Goal: Task Accomplishment & Management: Complete application form

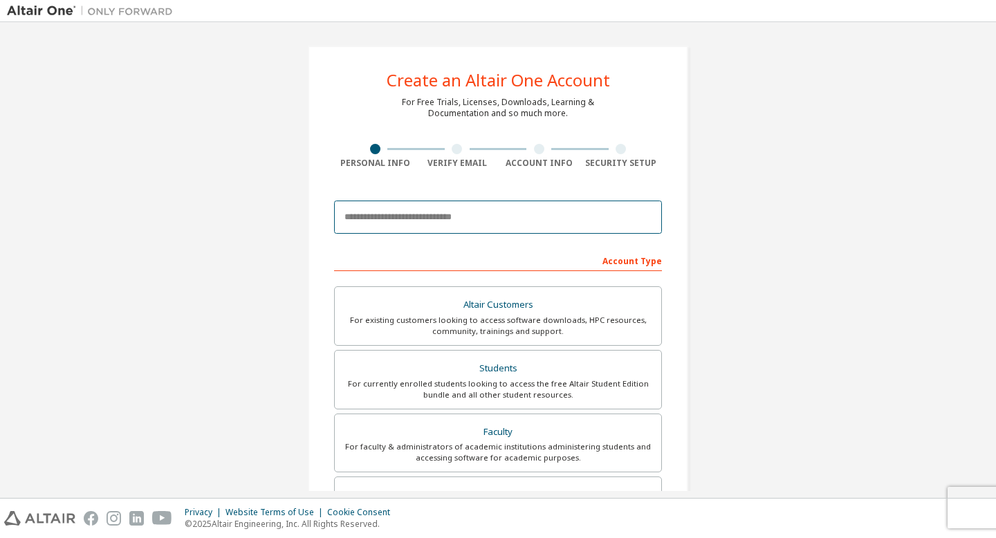
click at [455, 219] on input "email" at bounding box center [498, 217] width 328 height 33
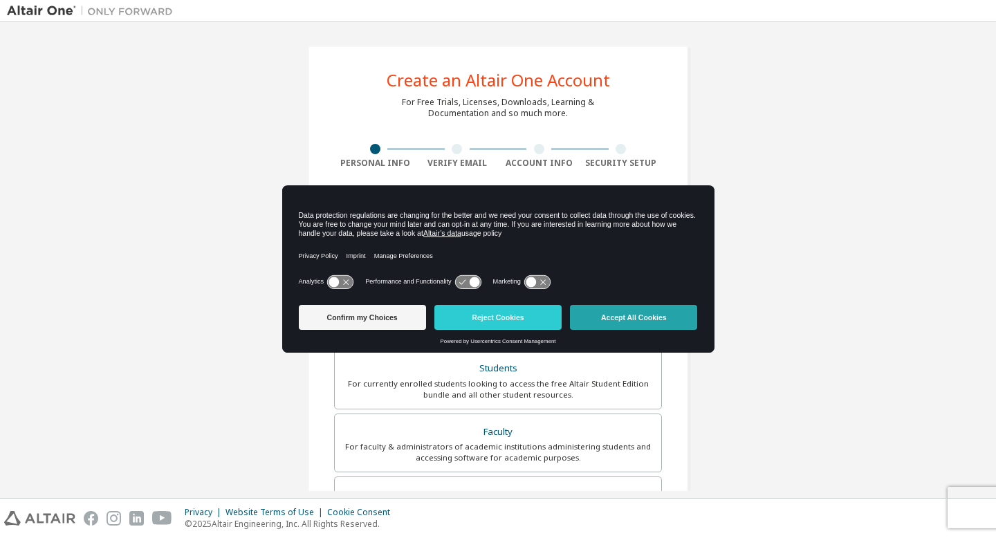
click at [595, 315] on button "Accept All Cookies" at bounding box center [633, 317] width 127 height 25
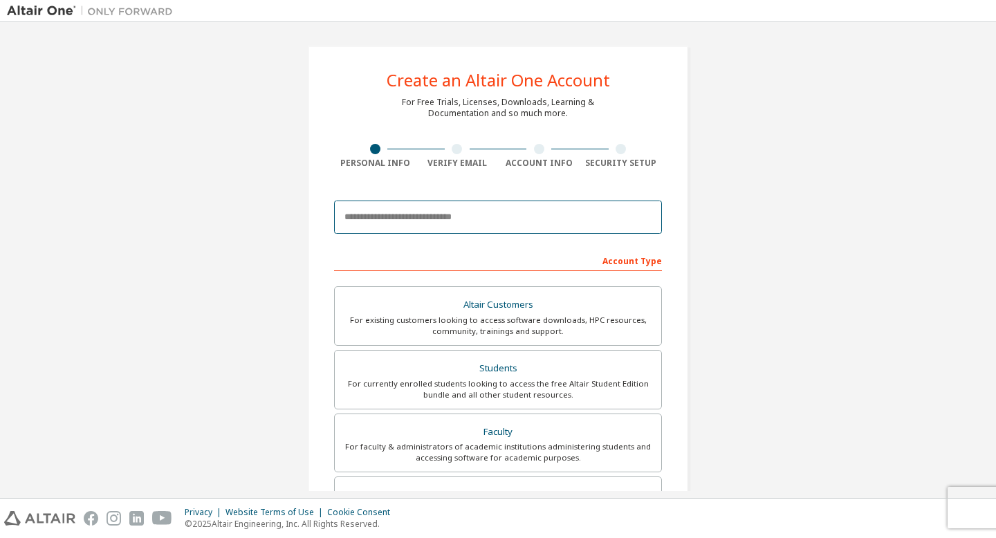
click at [498, 224] on input "email" at bounding box center [498, 217] width 328 height 33
type input "**********"
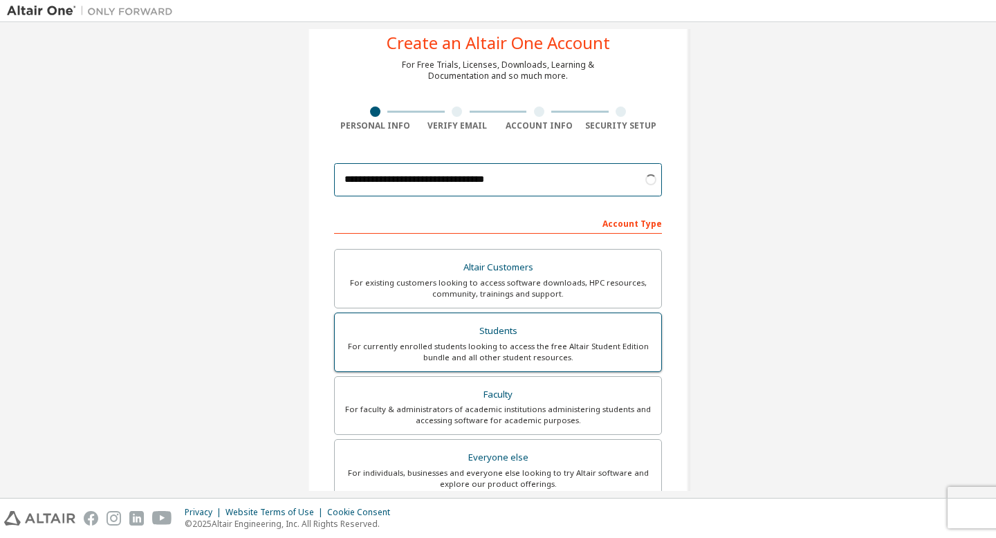
scroll to position [38, 0]
click at [521, 340] on div "For currently enrolled students looking to access the free Altair Student Editi…" at bounding box center [498, 351] width 310 height 22
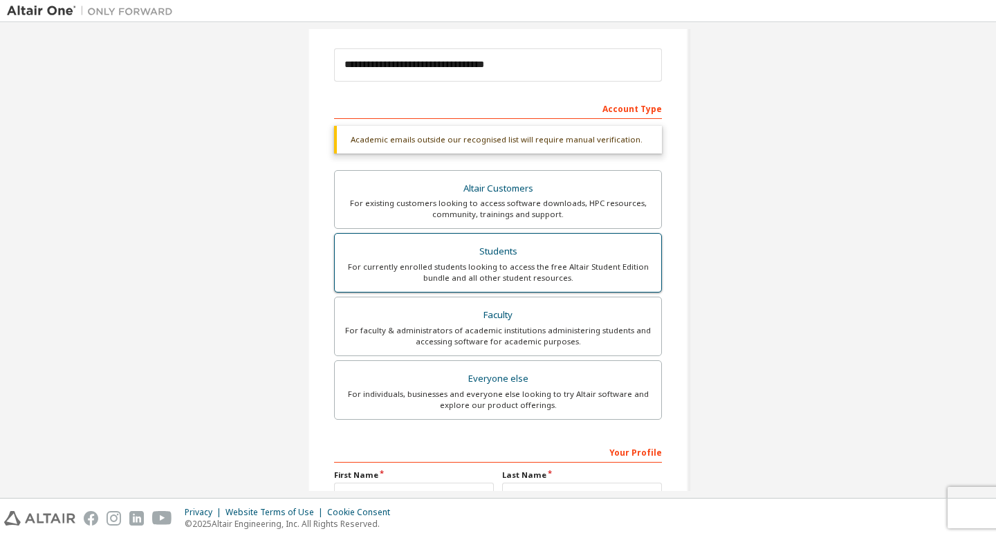
scroll to position [306, 0]
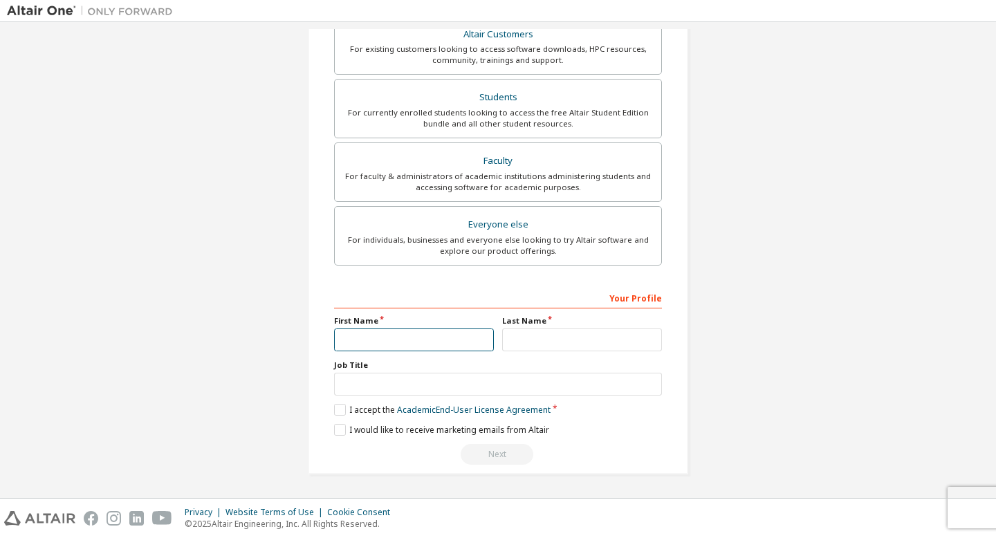
click at [396, 335] on input "text" at bounding box center [414, 339] width 160 height 23
type input "****"
click at [517, 343] on input "text" at bounding box center [582, 339] width 160 height 23
type input "******"
click at [338, 409] on label "I accept the Academic End-User License Agreement" at bounding box center [442, 410] width 216 height 12
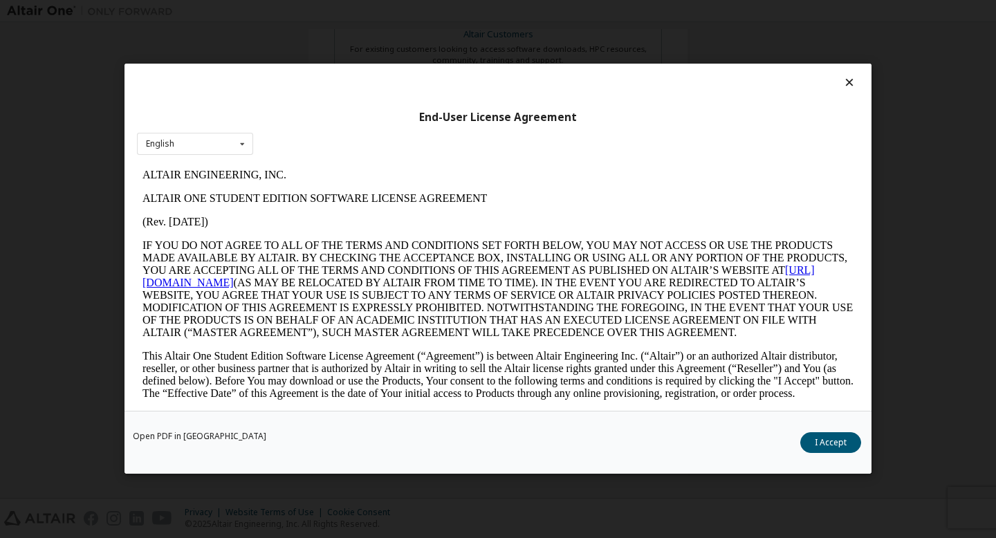
scroll to position [0, 0]
click at [828, 447] on button "I Accept" at bounding box center [830, 443] width 61 height 21
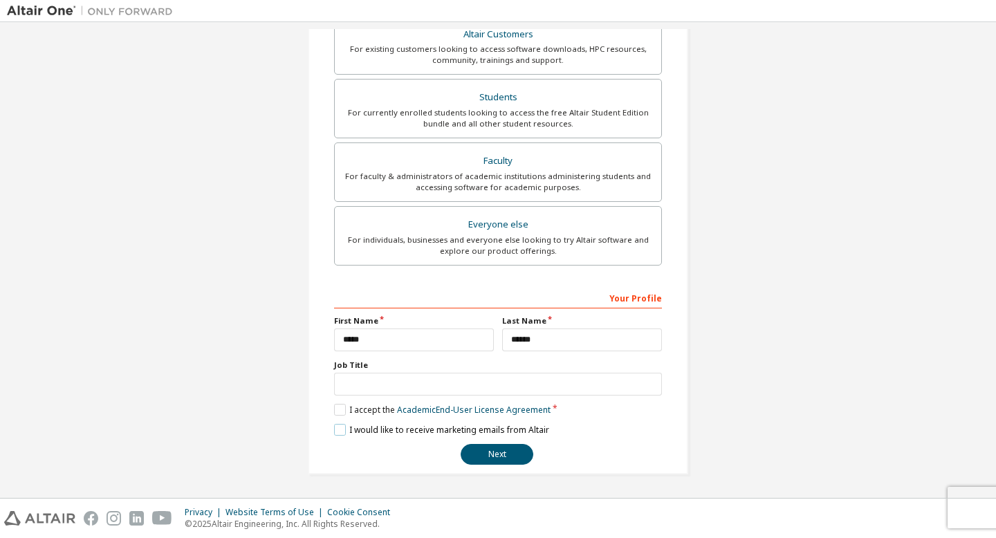
click at [336, 429] on label "I would like to receive marketing emails from Altair" at bounding box center [441, 430] width 215 height 12
click at [476, 456] on button "Next" at bounding box center [497, 454] width 73 height 21
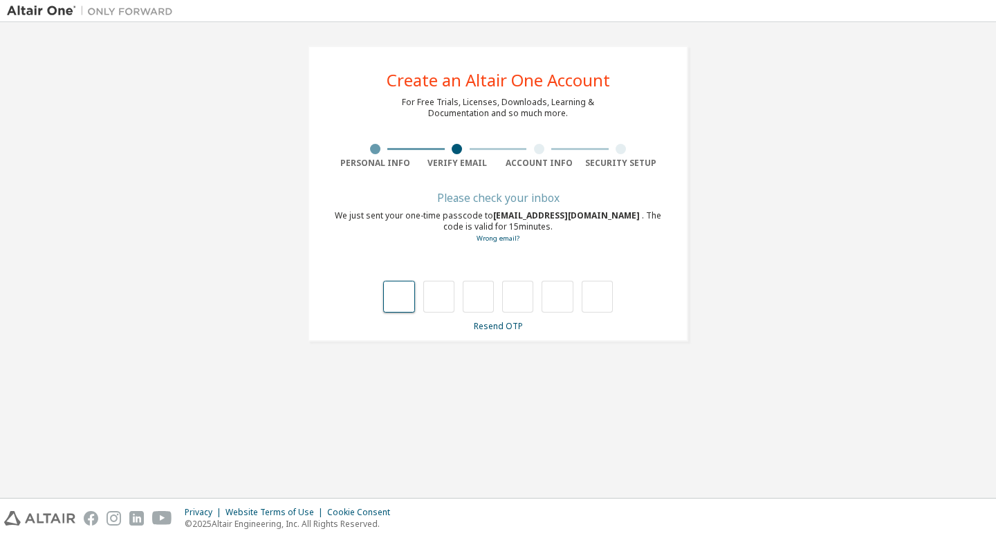
type input "*"
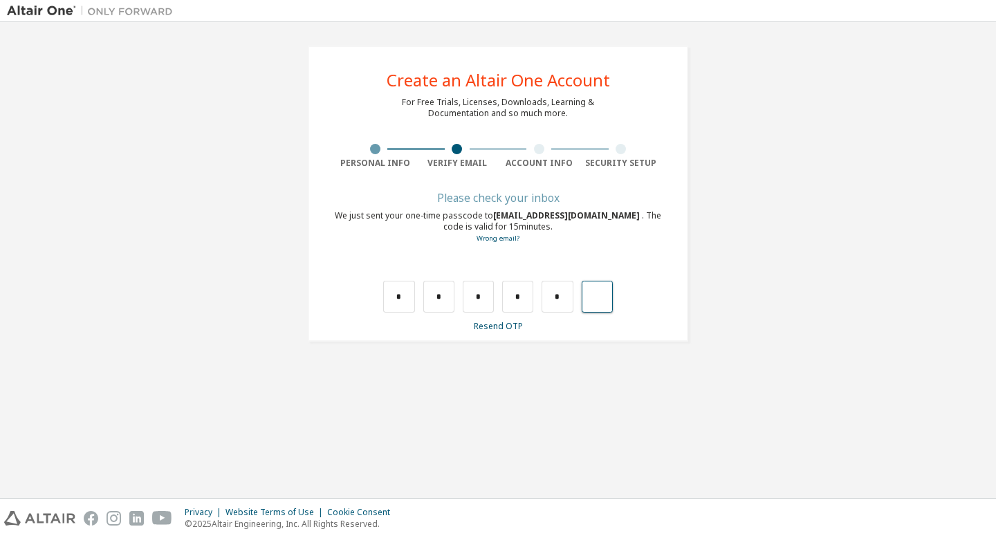
type input "*"
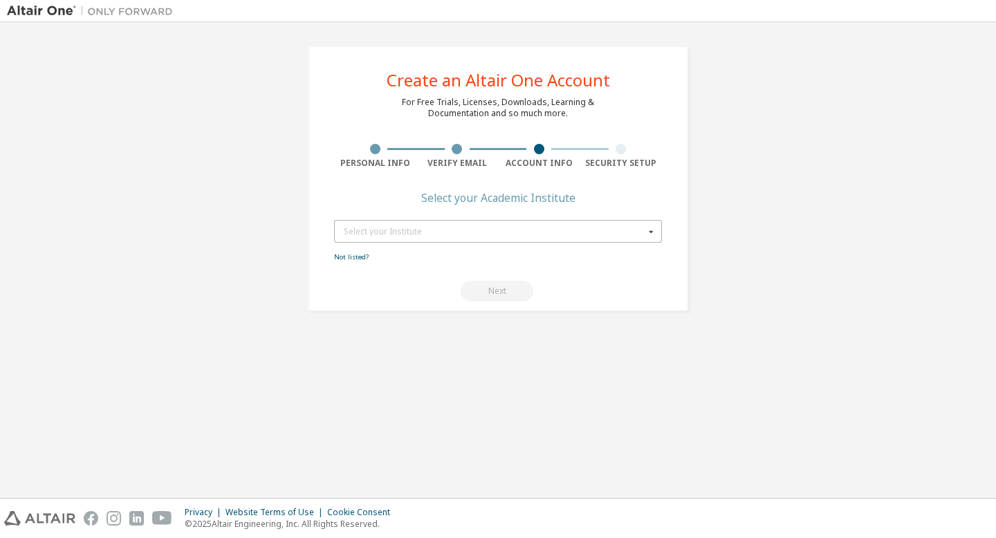
click at [362, 233] on div "Select your Institute" at bounding box center [494, 232] width 301 height 8
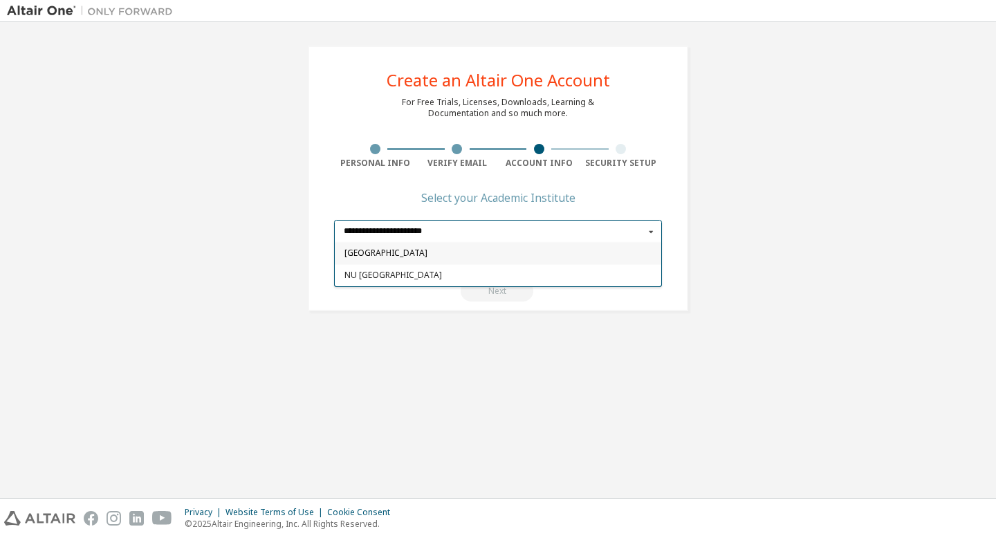
type input "**********"
click at [382, 254] on span "[GEOGRAPHIC_DATA]" at bounding box center [498, 254] width 308 height 8
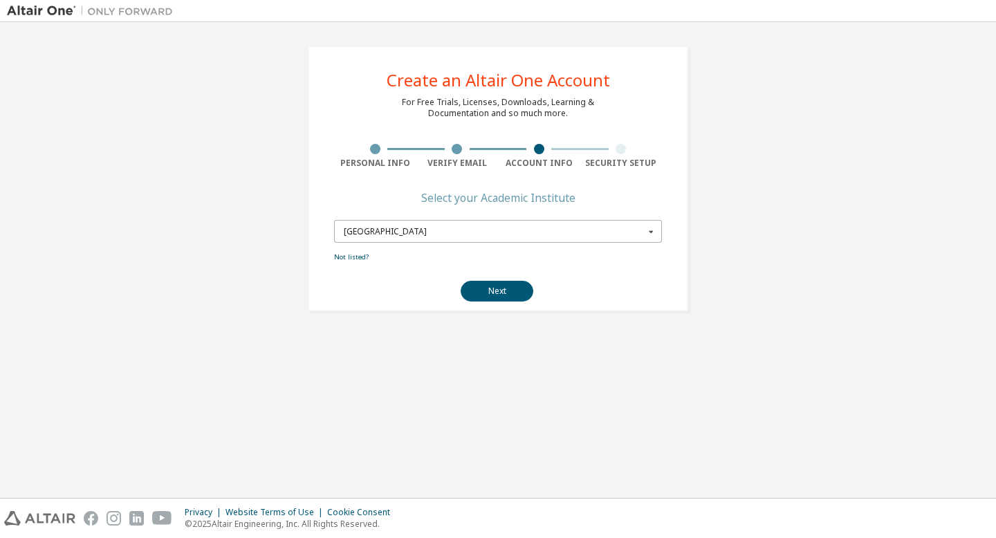
click at [651, 228] on icon at bounding box center [650, 231] width 17 height 21
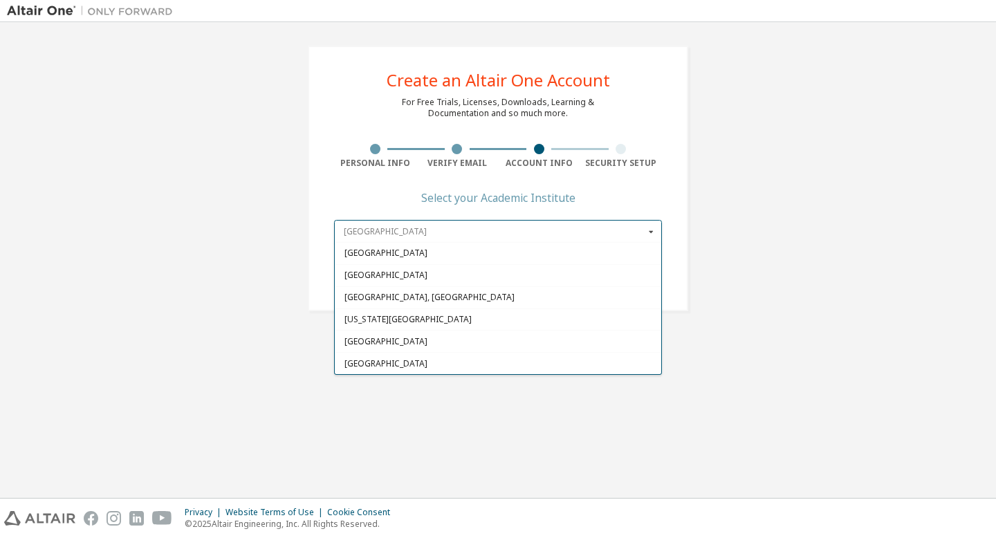
scroll to position [1343, 0]
drag, startPoint x: 498, startPoint y: 232, endPoint x: 474, endPoint y: 237, distance: 24.0
click at [474, 237] on input "text" at bounding box center [498, 231] width 326 height 21
click at [471, 234] on input "text" at bounding box center [498, 231] width 326 height 21
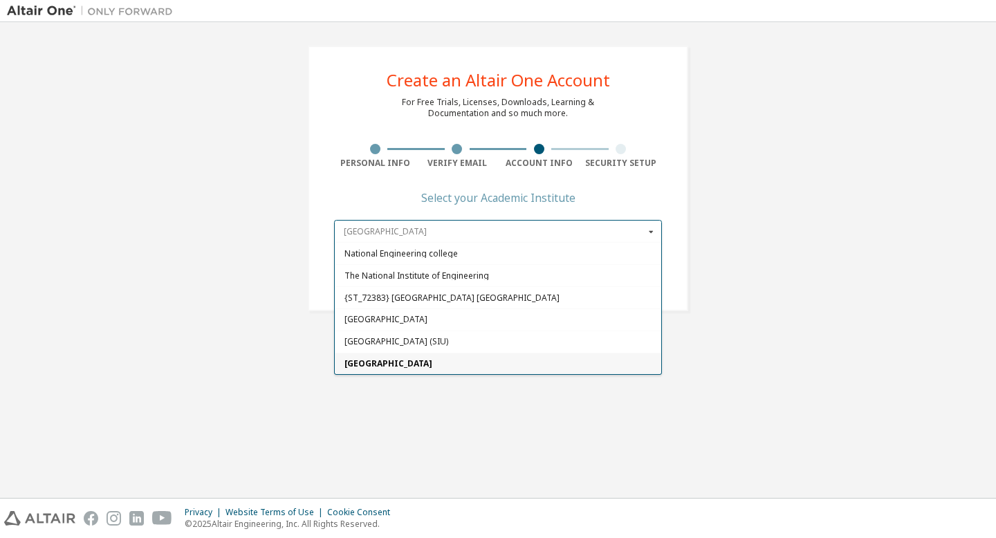
click at [458, 228] on input "text" at bounding box center [498, 231] width 326 height 21
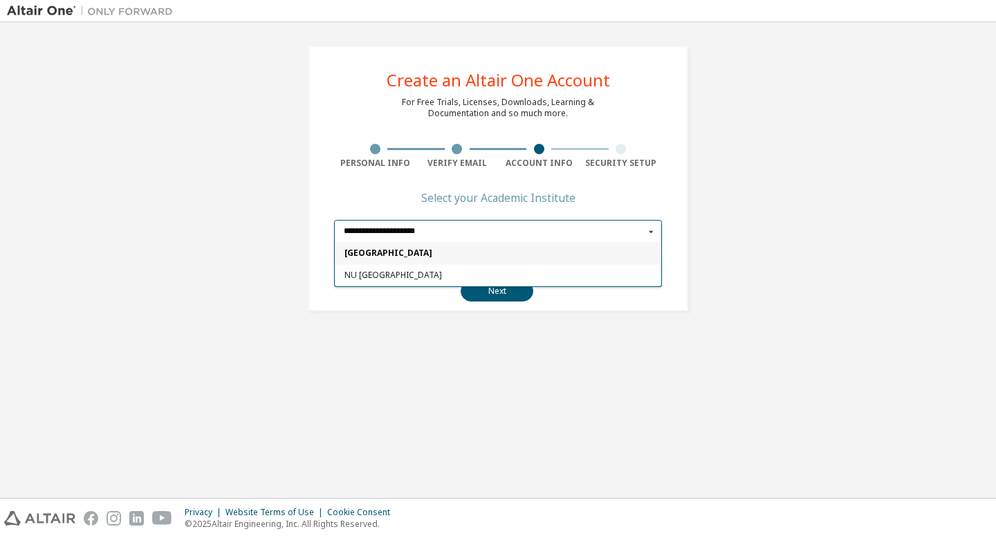
type input "**********"
click at [452, 257] on span "[GEOGRAPHIC_DATA]" at bounding box center [498, 254] width 308 height 8
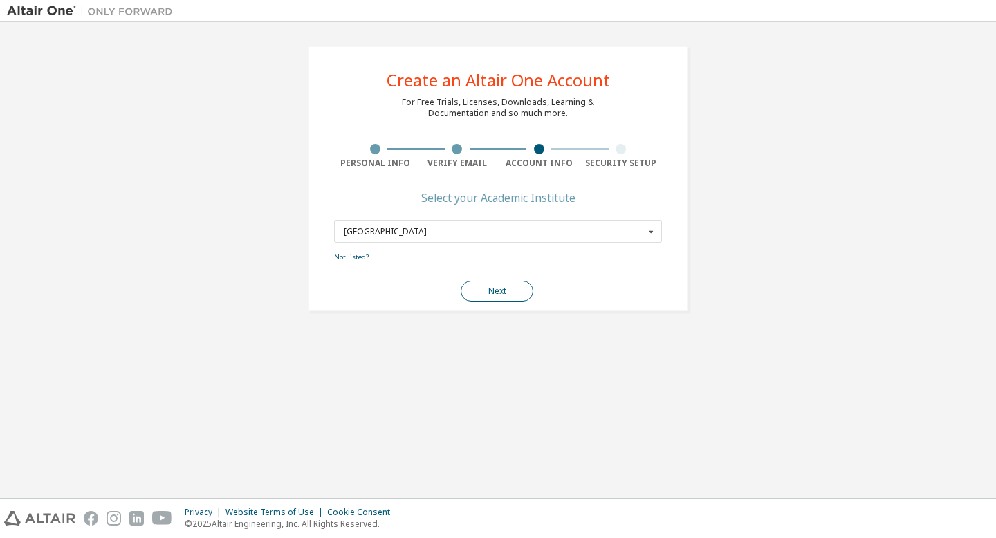
click at [485, 287] on button "Next" at bounding box center [497, 291] width 73 height 21
